Goal: Check status: Check status

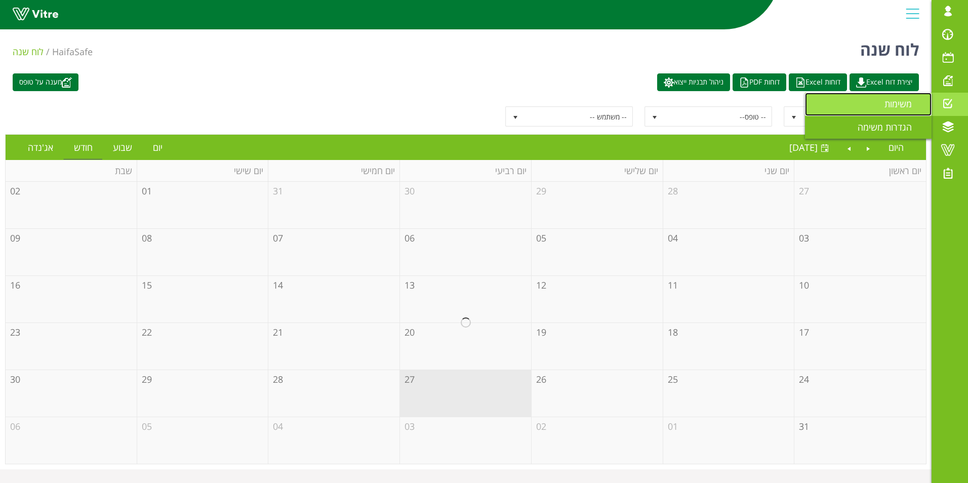
click at [883, 101] on link "משימות" at bounding box center [868, 104] width 127 height 23
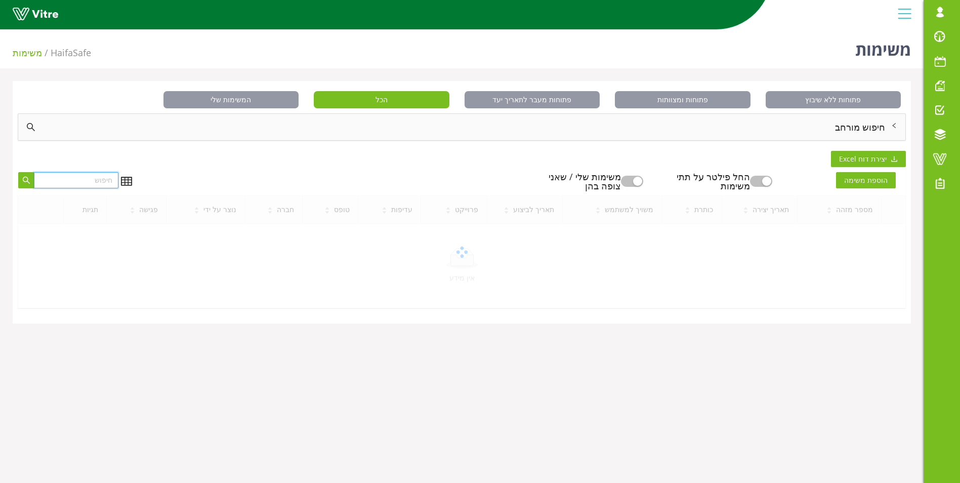
click at [102, 183] on input "text" at bounding box center [76, 180] width 85 height 16
type input "2381581"
click at [640, 181] on button "button" at bounding box center [632, 181] width 22 height 11
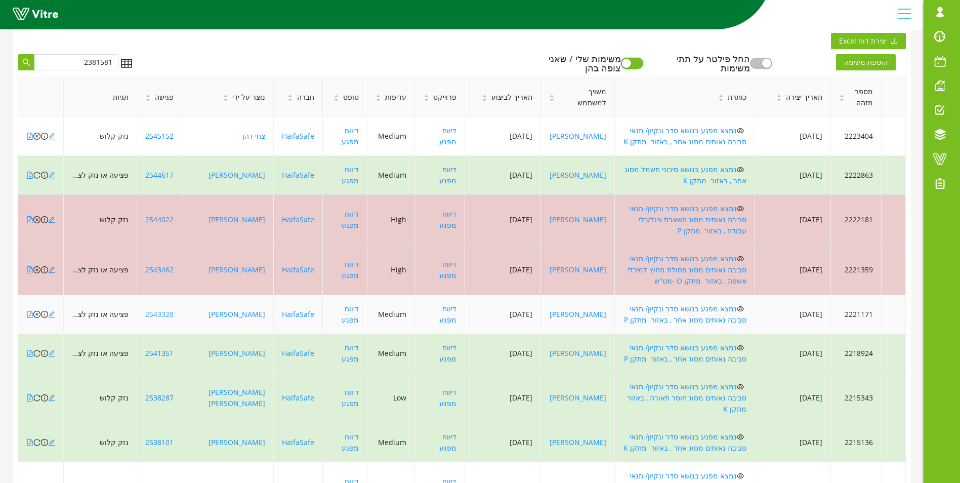
scroll to position [197, 0]
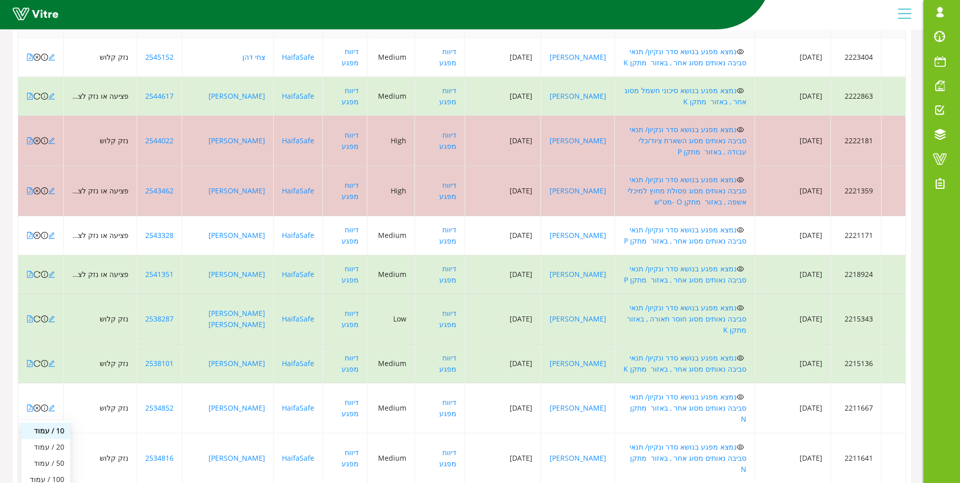
click at [55, 474] on div "100 / עמוד" at bounding box center [45, 479] width 37 height 11
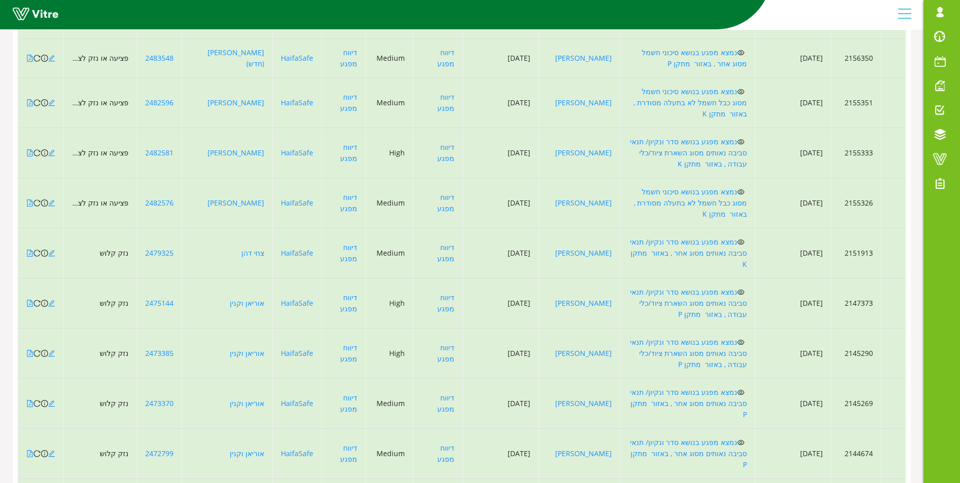
scroll to position [3704, 0]
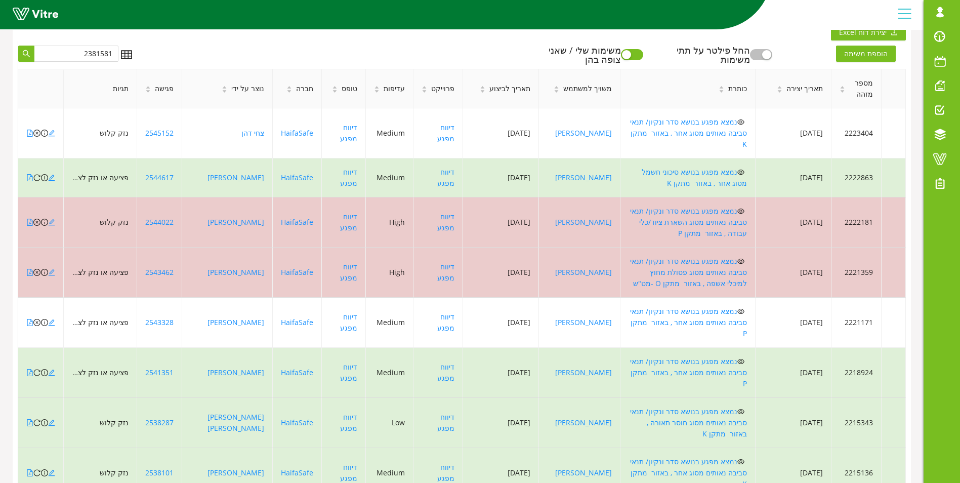
scroll to position [111, 0]
